Goal: Information Seeking & Learning: Learn about a topic

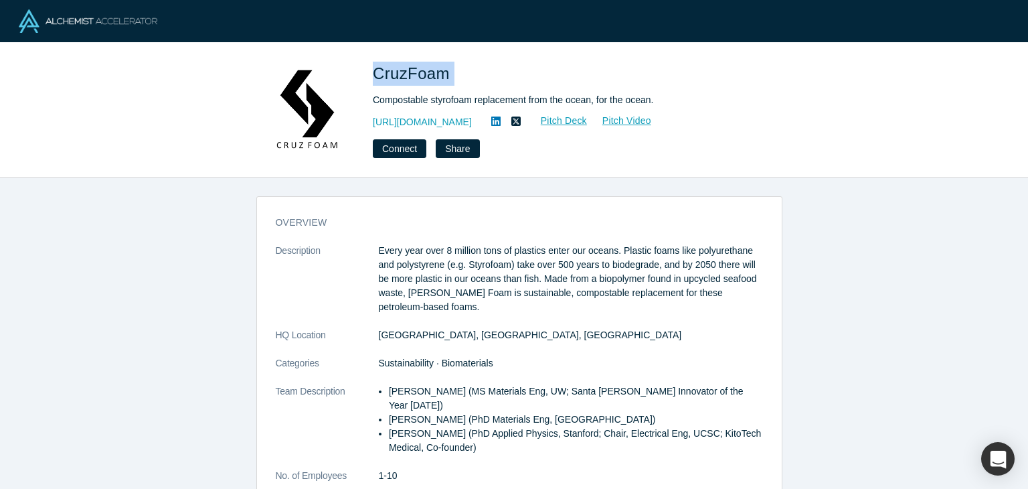
drag, startPoint x: 445, startPoint y: 76, endPoint x: 375, endPoint y: 80, distance: 70.4
click at [375, 80] on h1 "CruzFoam" at bounding box center [560, 74] width 375 height 24
copy span "CruzFoam"
click at [501, 119] on icon at bounding box center [495, 120] width 9 height 9
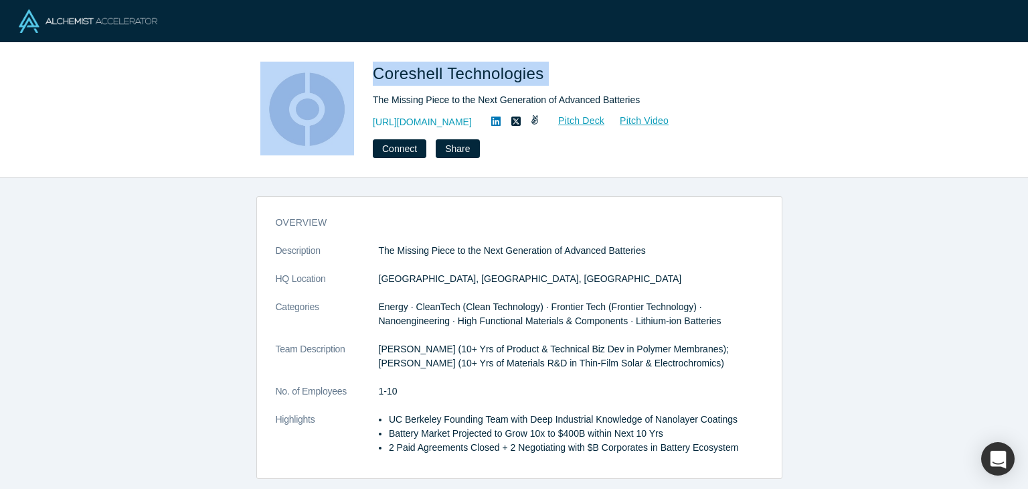
drag, startPoint x: 585, startPoint y: 68, endPoint x: 341, endPoint y: 73, distance: 243.7
click at [341, 73] on div "Coreshell Technologies The Missing Piece to the Next Generation of Advanced Bat…" at bounding box center [514, 110] width 526 height 96
copy div "Coreshell Technologies"
click at [463, 118] on link "[URL][DOMAIN_NAME]" at bounding box center [422, 122] width 99 height 14
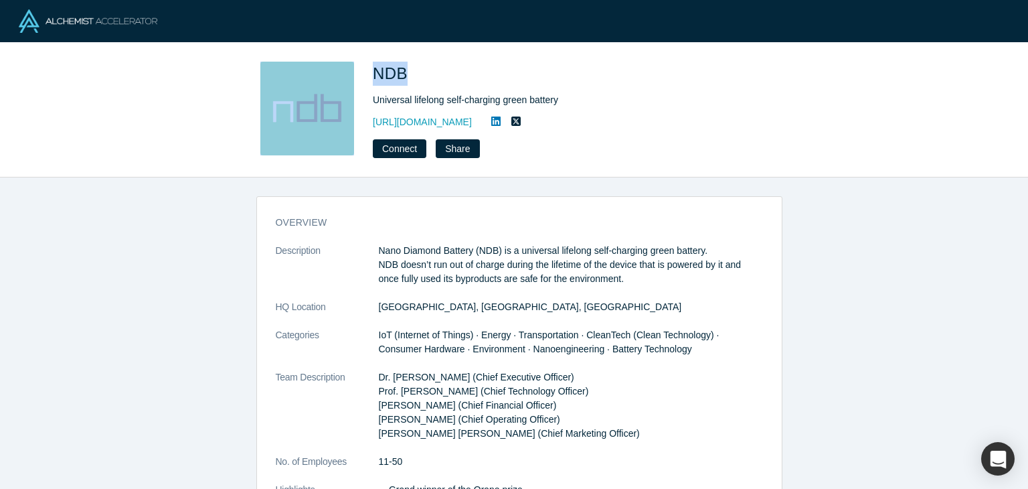
drag, startPoint x: 382, startPoint y: 70, endPoint x: 357, endPoint y: 75, distance: 25.2
click at [357, 75] on div "NDB Universal lifelong self-charging green battery [URL][DOMAIN_NAME] Connect S…" at bounding box center [514, 110] width 526 height 96
click at [442, 125] on link "[URL][DOMAIN_NAME]" at bounding box center [422, 122] width 99 height 14
